Goal: Transaction & Acquisition: Purchase product/service

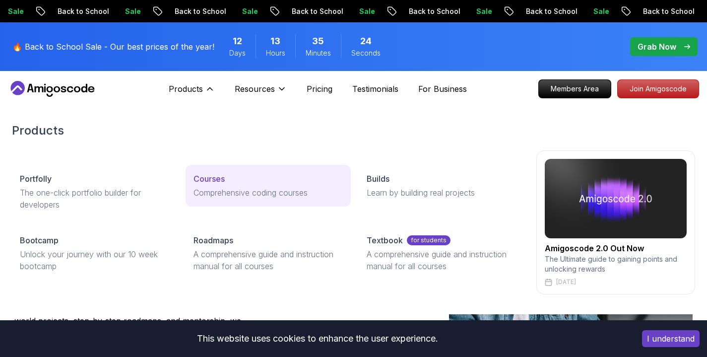
click at [230, 187] on p "Comprehensive coding courses" at bounding box center [269, 193] width 150 height 12
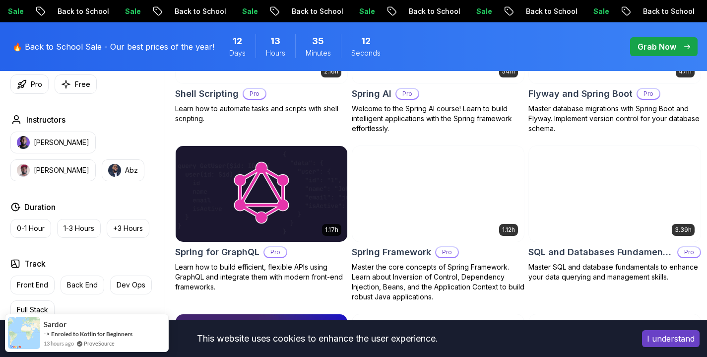
scroll to position [2689, 0]
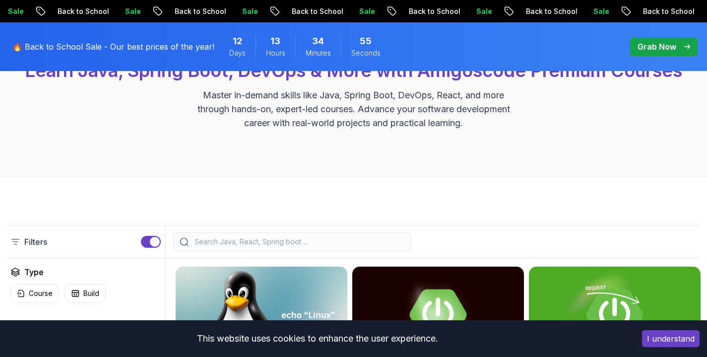
scroll to position [0, 0]
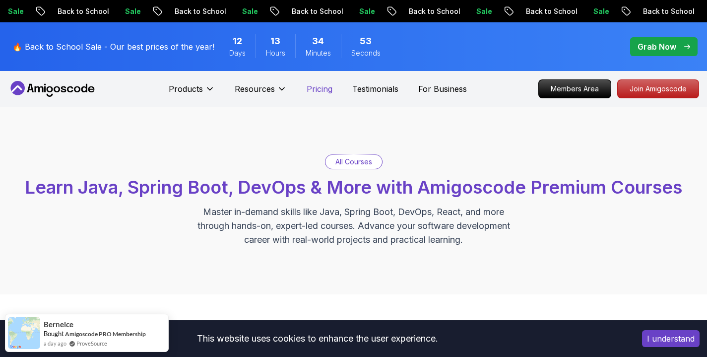
click at [328, 87] on p "Pricing" at bounding box center [320, 89] width 26 height 12
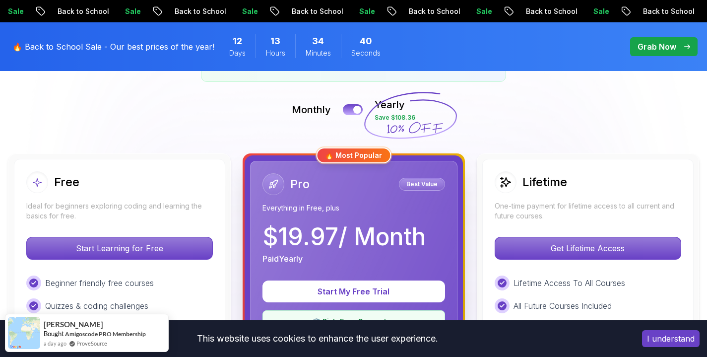
scroll to position [203, 0]
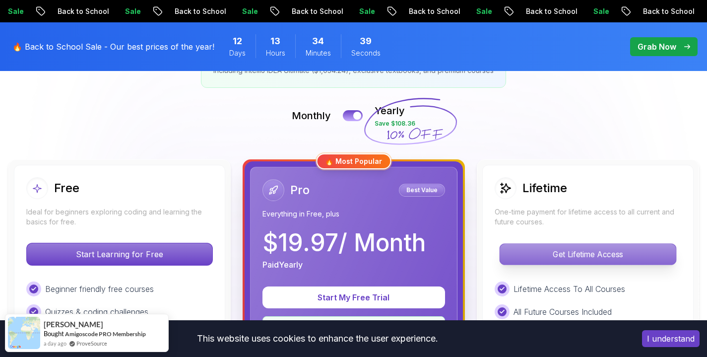
click at [577, 259] on p "Get Lifetime Access" at bounding box center [588, 254] width 176 height 21
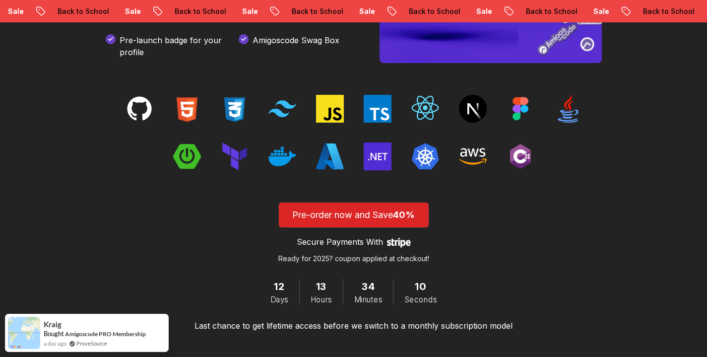
scroll to position [1429, 0]
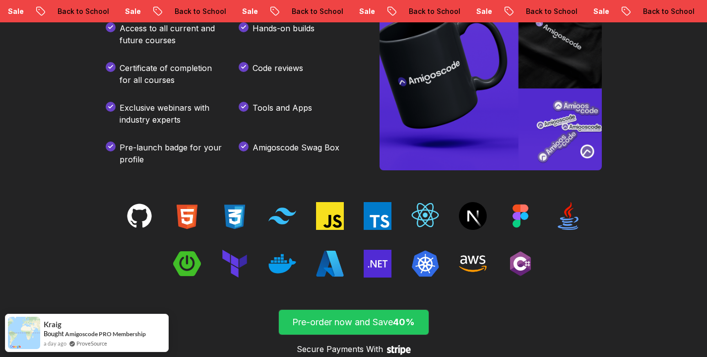
click at [366, 329] on p "Pre-order now and Save 40%" at bounding box center [353, 322] width 127 height 14
